Goal: Complete application form

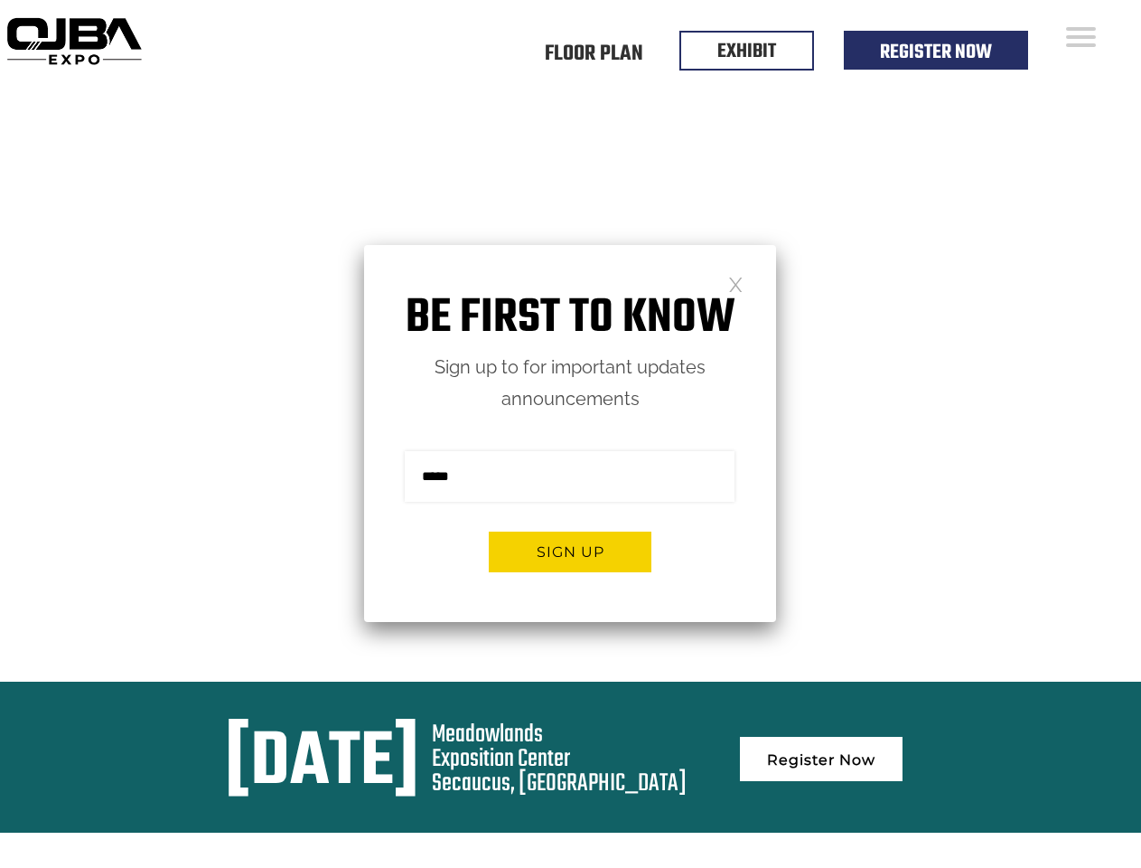
click at [570, 434] on form "Sign me up for the newsletter! ******* Sign up" at bounding box center [570, 518] width 412 height 207
click at [570, 551] on button "Sign up" at bounding box center [570, 551] width 163 height 41
